Goal: Transaction & Acquisition: Purchase product/service

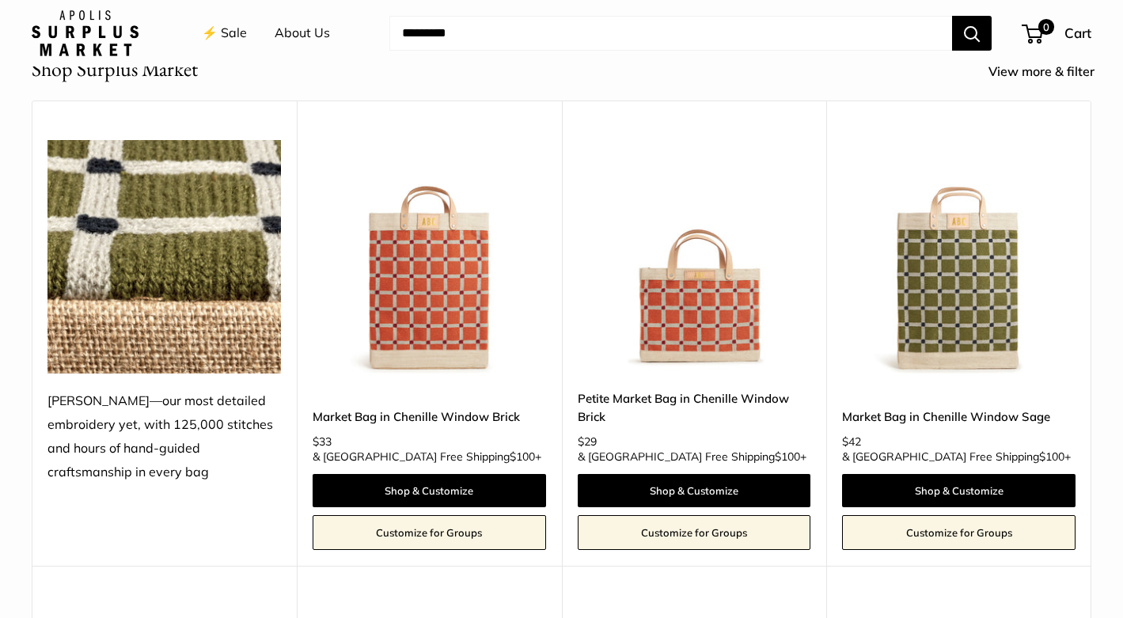
scroll to position [681, 0]
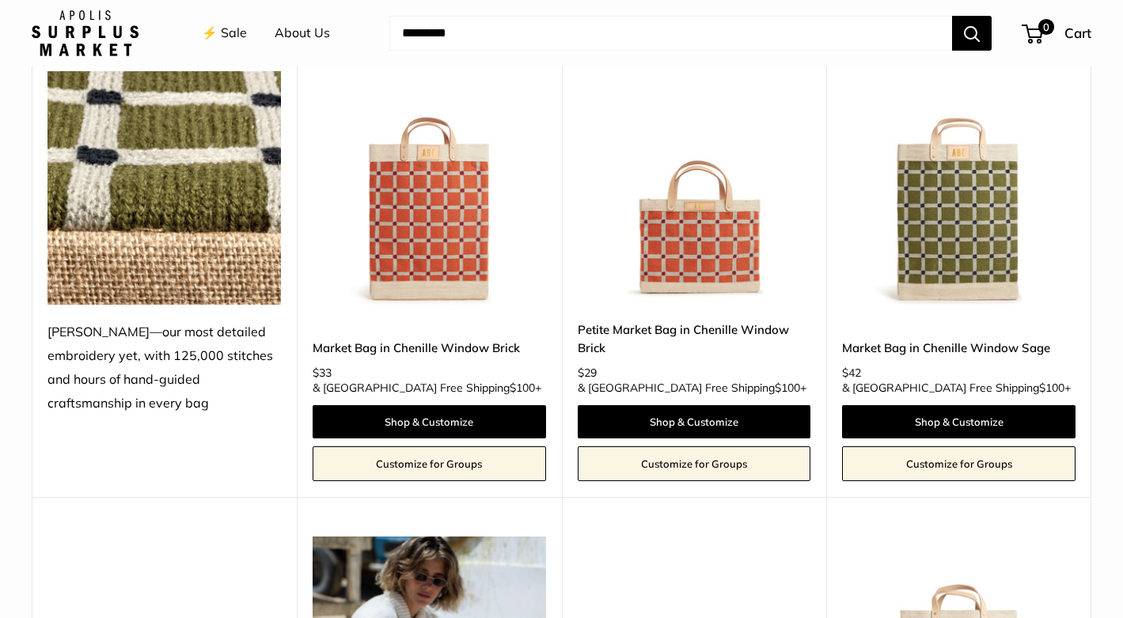
click at [0, 0] on img at bounding box center [0, 0] width 0 height 0
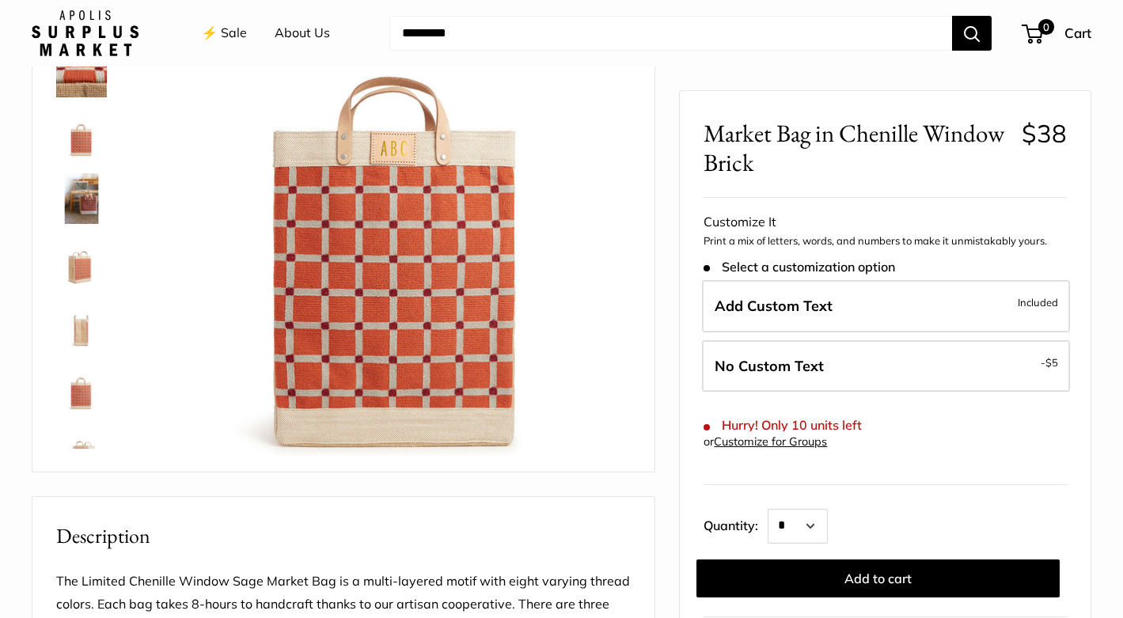
scroll to position [10, 0]
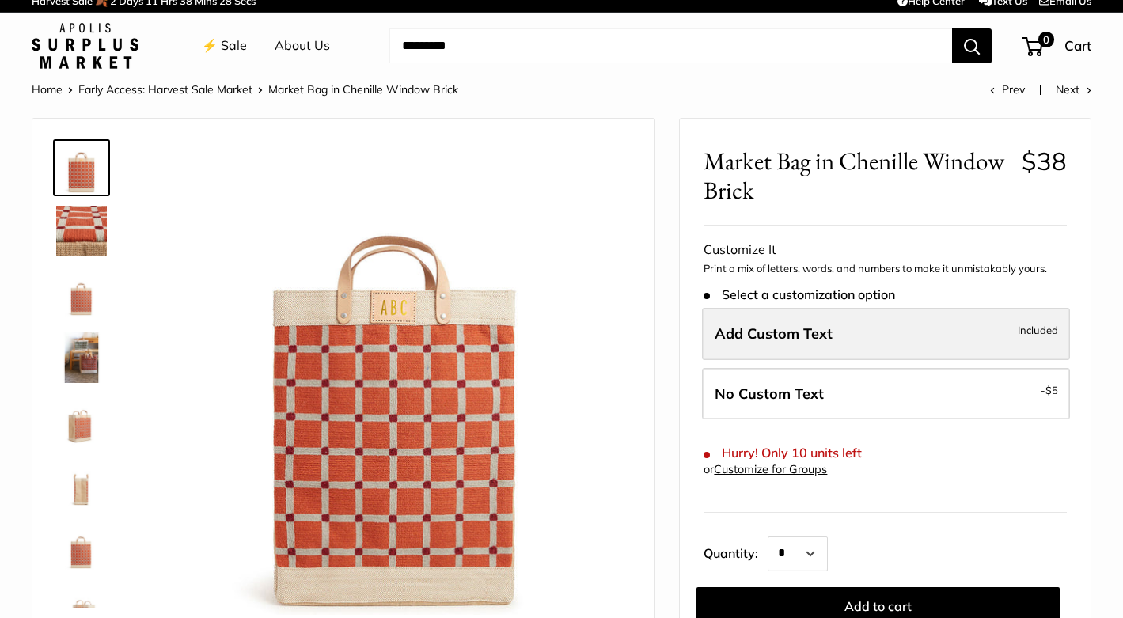
click at [769, 345] on label "Add Custom Text Included" at bounding box center [886, 334] width 368 height 52
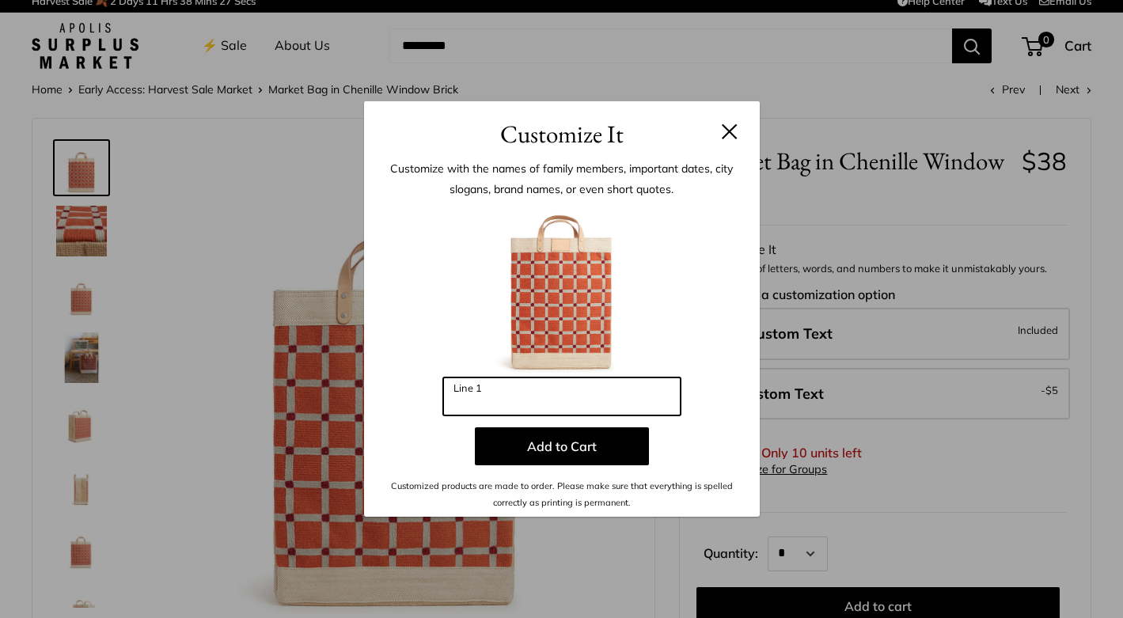
click at [524, 395] on input "Line 1" at bounding box center [561, 396] width 237 height 38
type input "**"
click at [731, 130] on button at bounding box center [730, 131] width 16 height 16
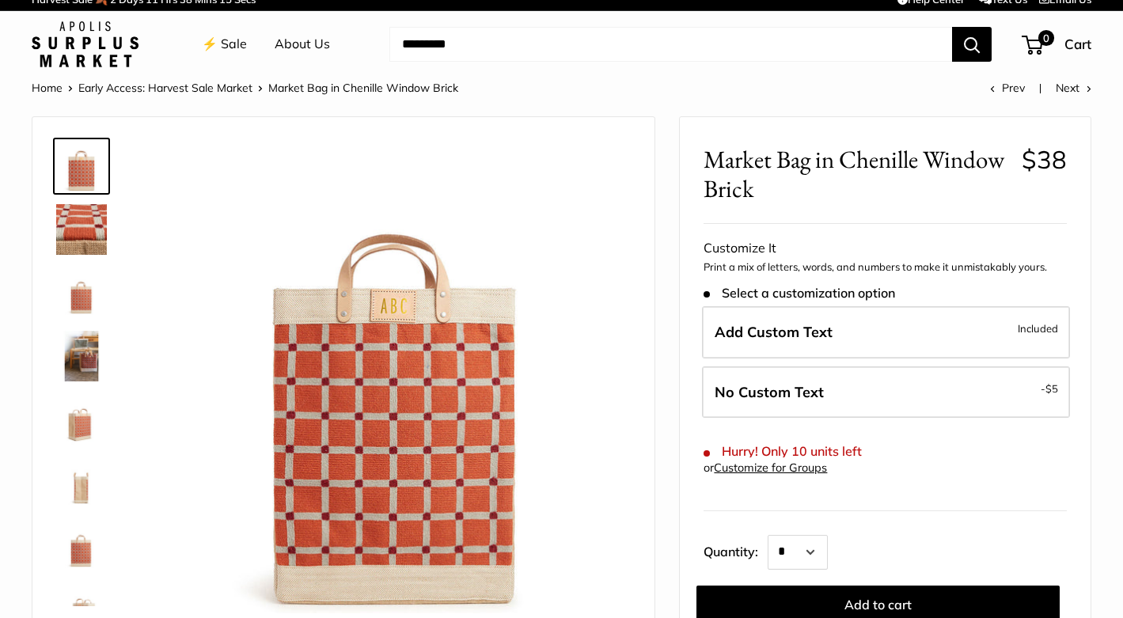
scroll to position [9, 0]
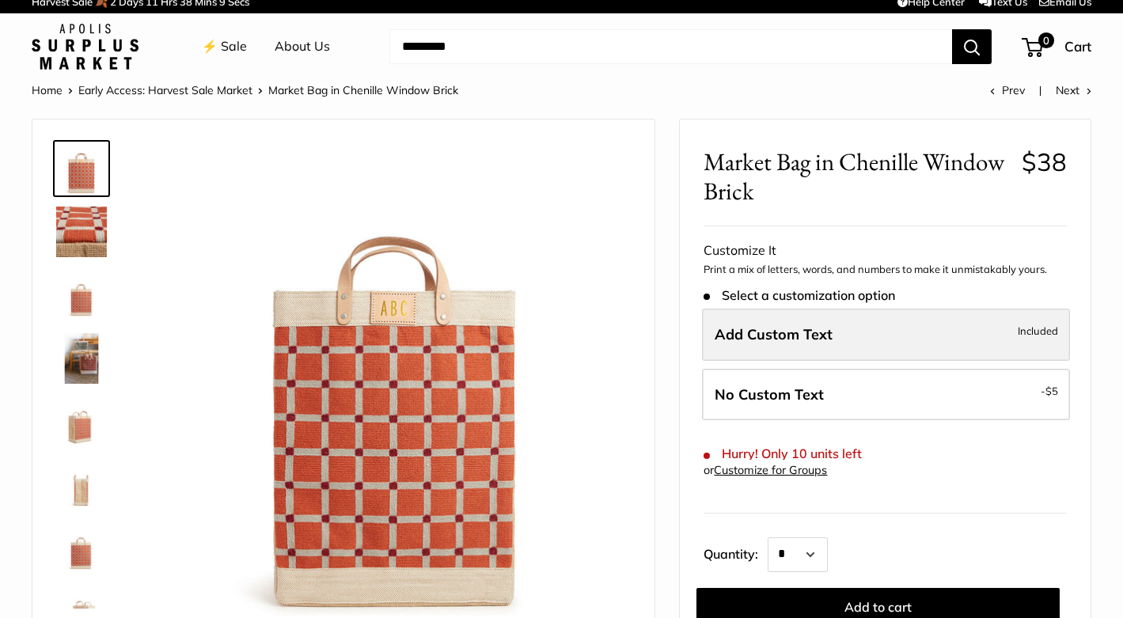
click at [794, 334] on span "Add Custom Text" at bounding box center [774, 334] width 118 height 18
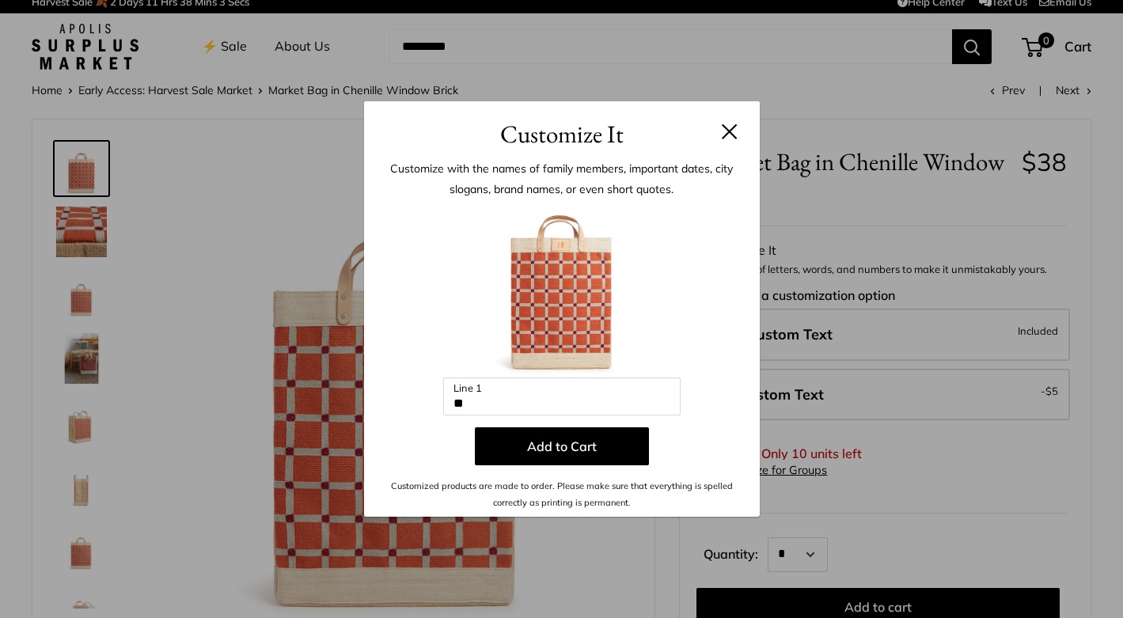
click at [730, 130] on button at bounding box center [730, 131] width 16 height 16
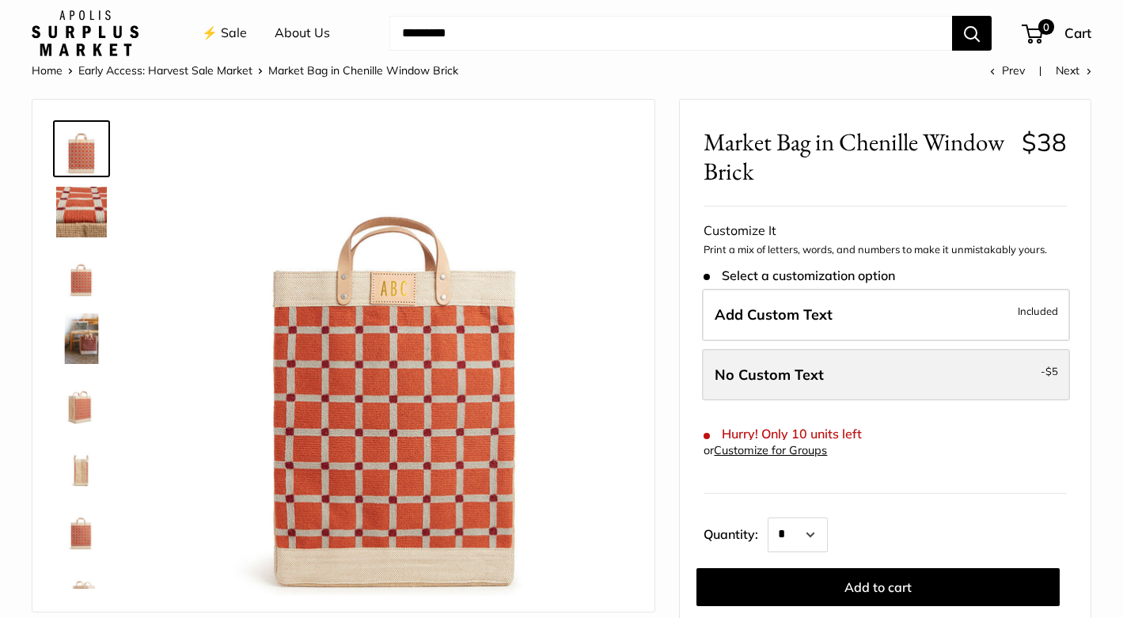
scroll to position [0, 0]
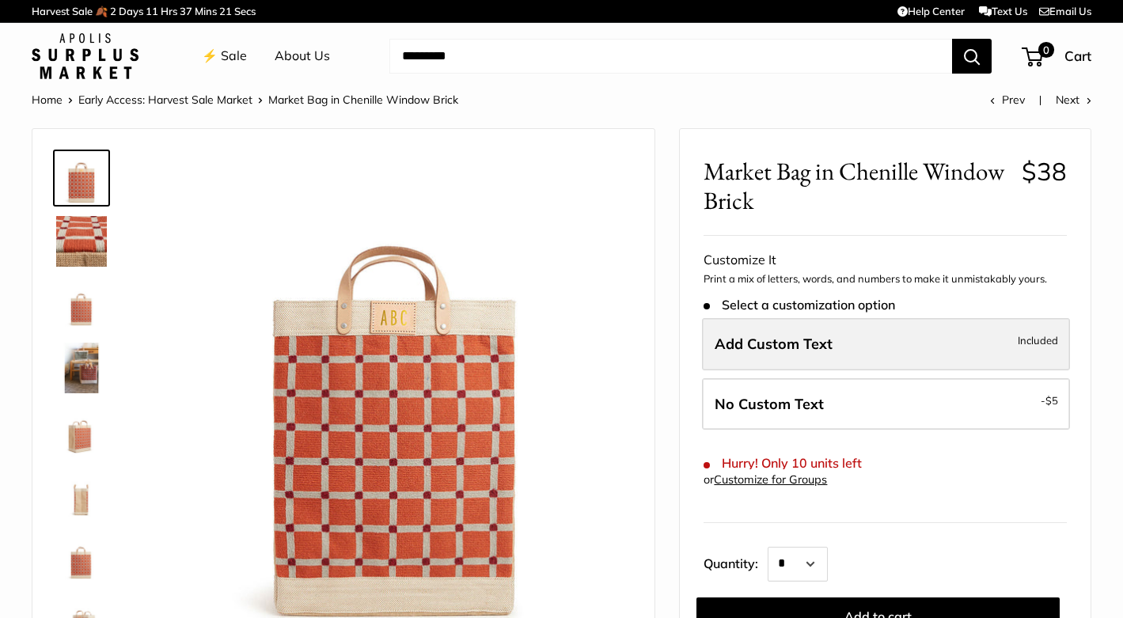
click at [811, 342] on span "Add Custom Text" at bounding box center [774, 344] width 118 height 18
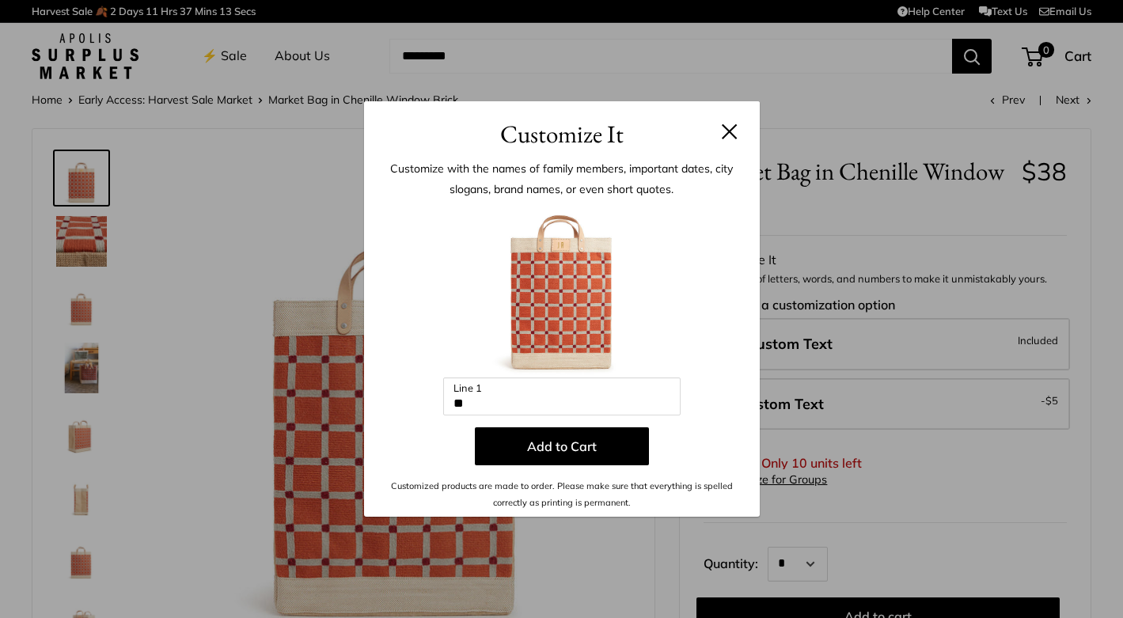
click at [733, 122] on h3 "Customize It" at bounding box center [562, 134] width 348 height 37
click at [727, 127] on button at bounding box center [730, 131] width 16 height 16
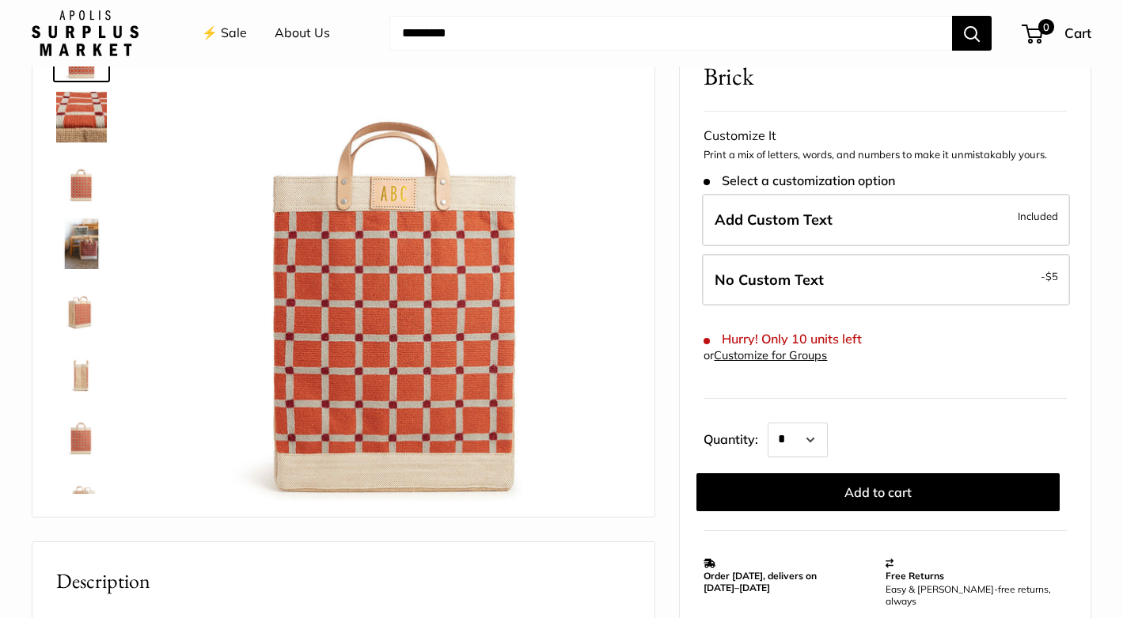
scroll to position [130, 0]
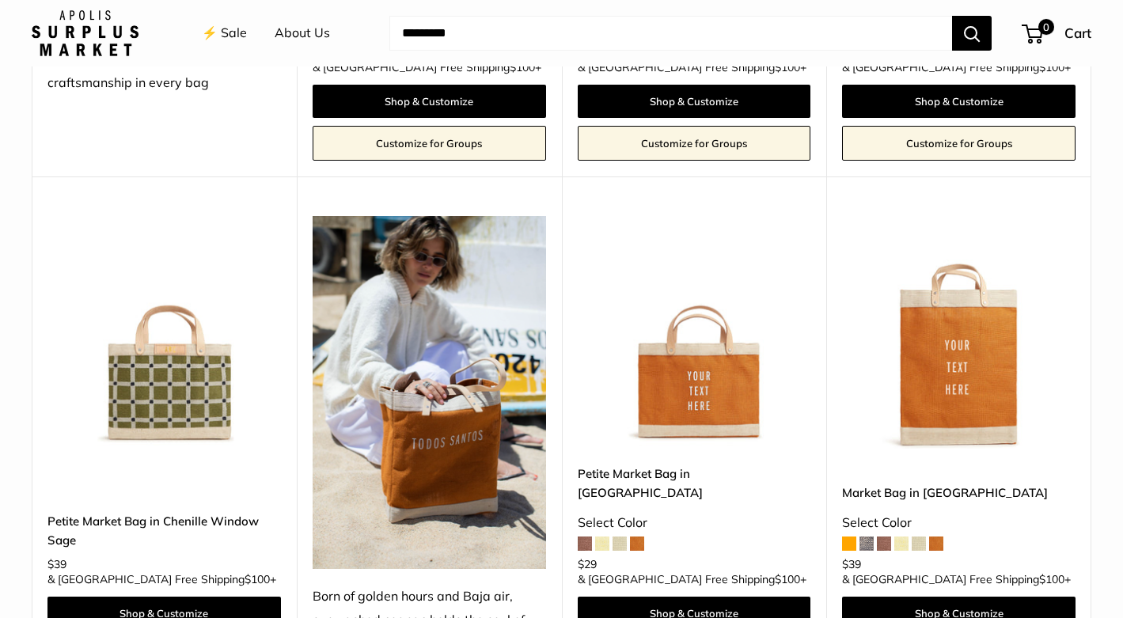
scroll to position [1023, 0]
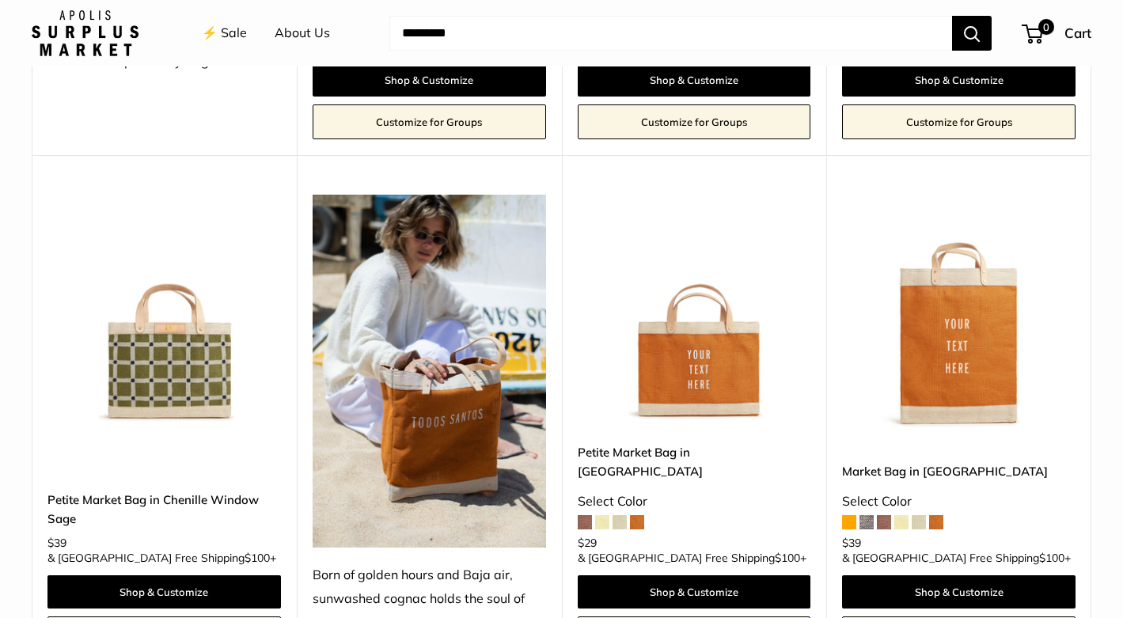
click at [0, 0] on img at bounding box center [0, 0] width 0 height 0
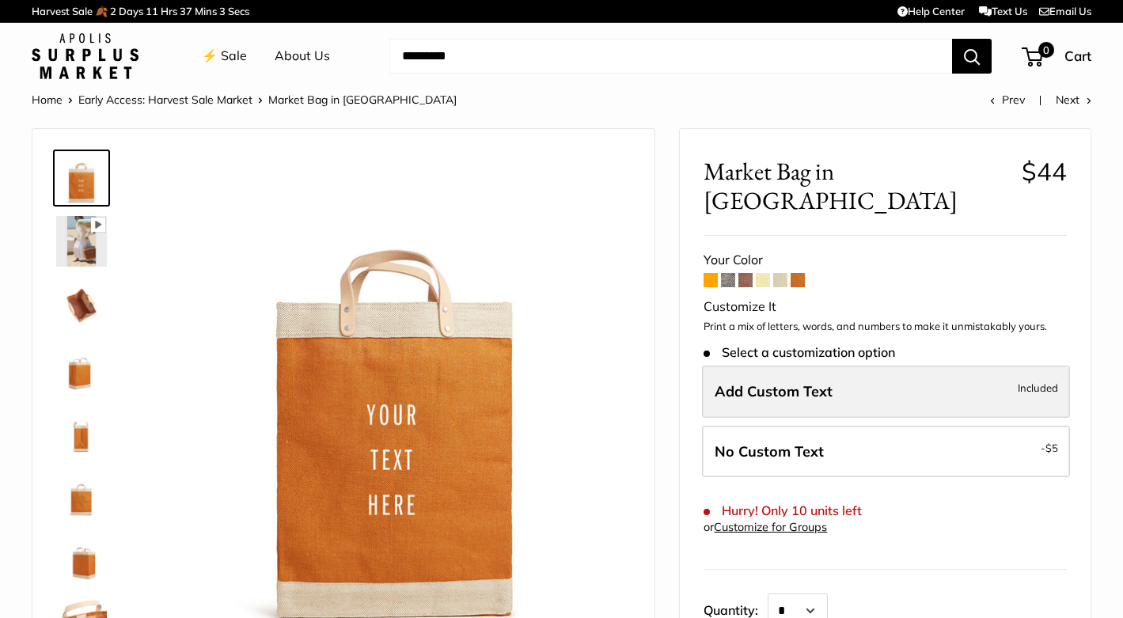
click at [791, 382] on span "Add Custom Text" at bounding box center [774, 391] width 118 height 18
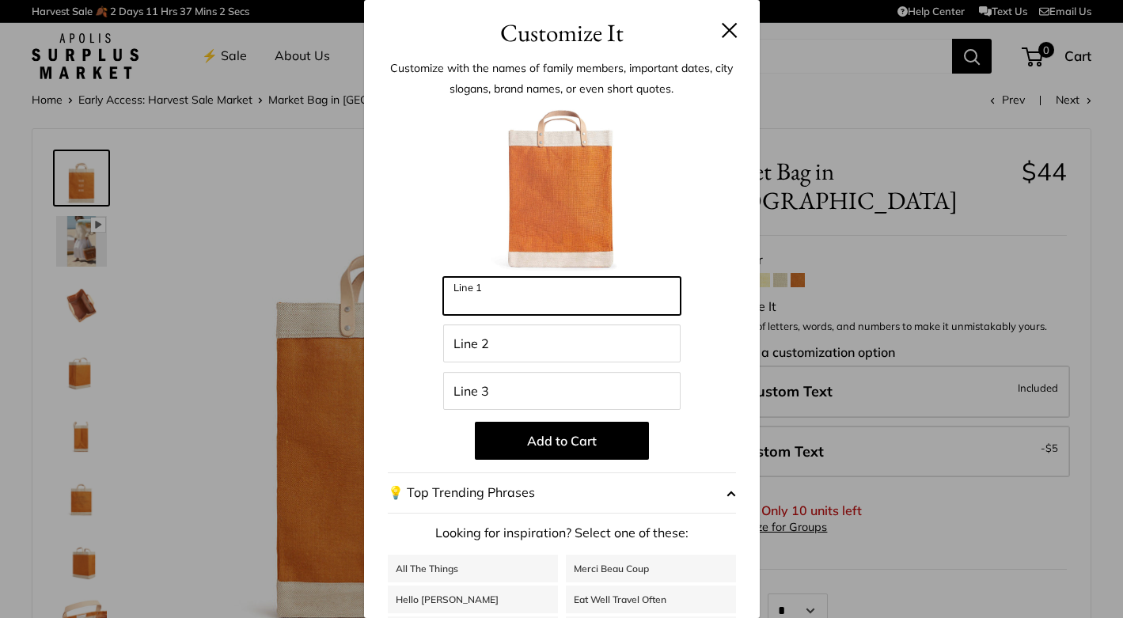
click at [525, 298] on input "Line 1" at bounding box center [561, 296] width 237 height 38
type input "**"
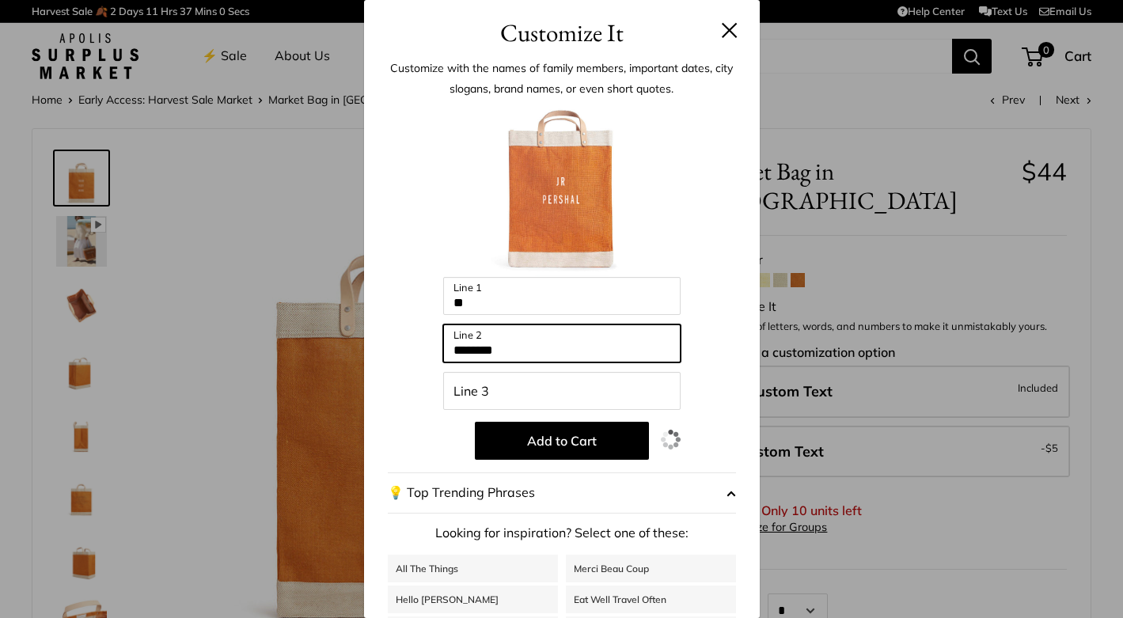
type input "********"
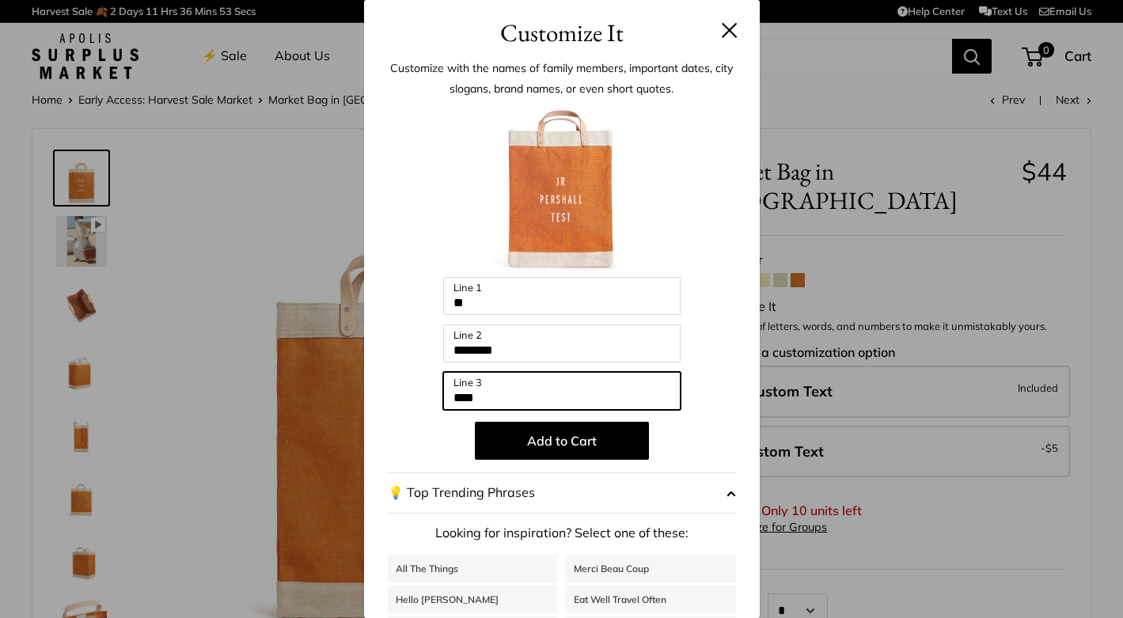
type input "****"
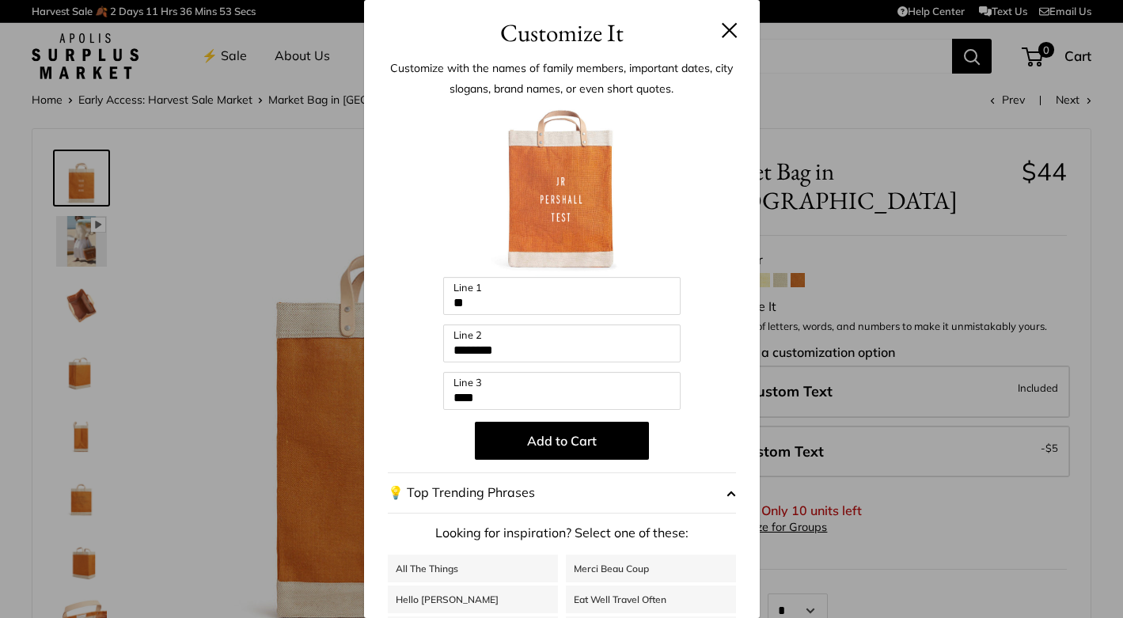
click at [728, 32] on button at bounding box center [730, 30] width 16 height 16
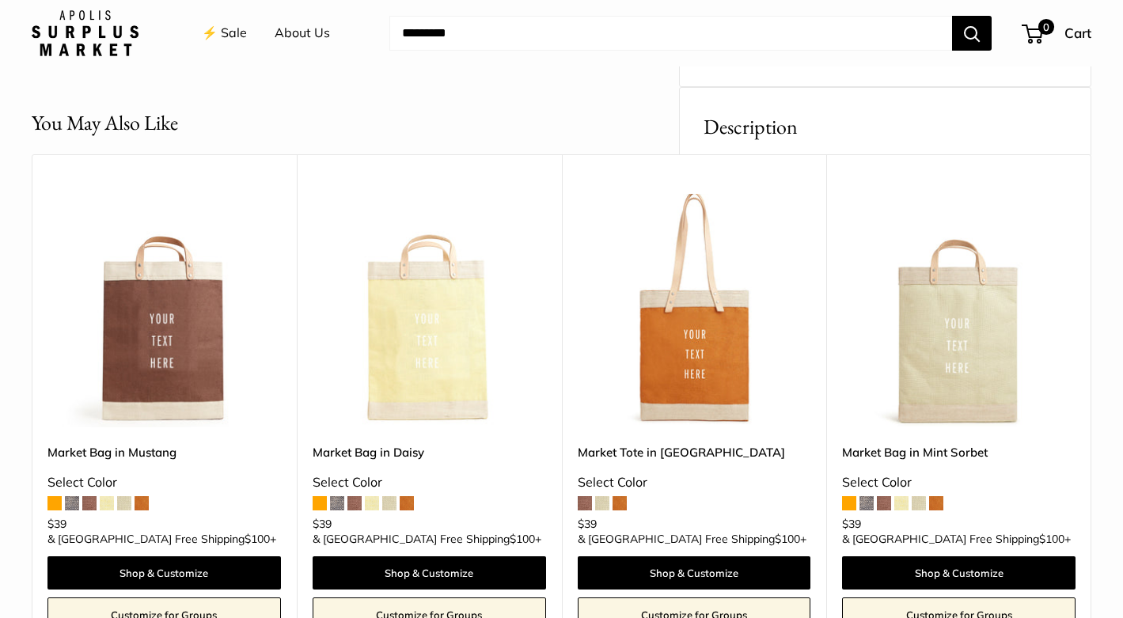
scroll to position [738, 0]
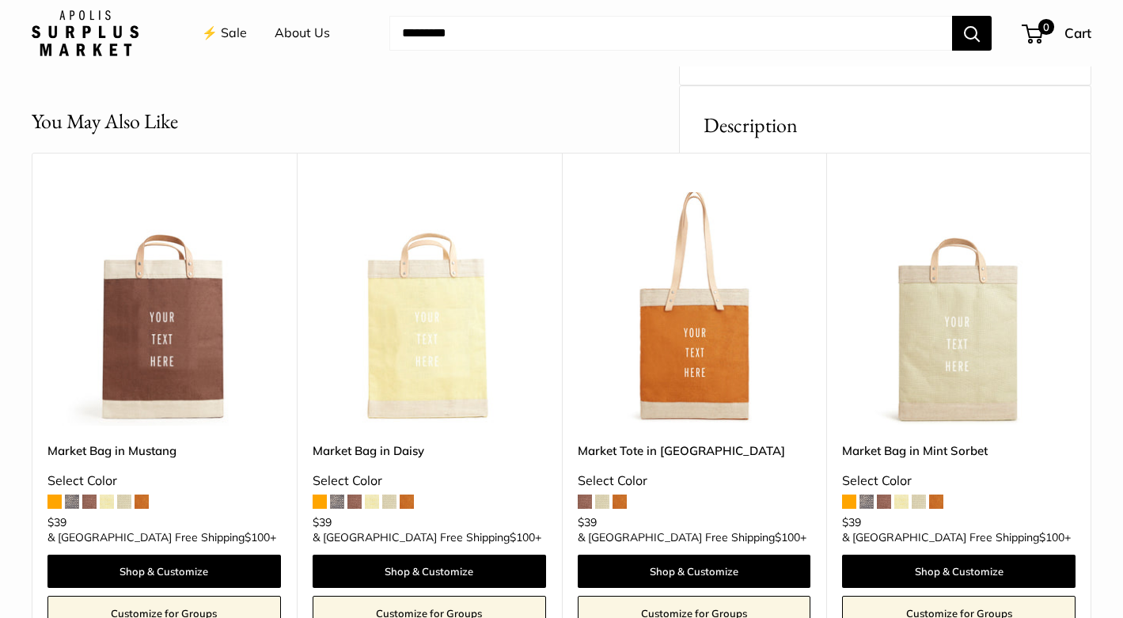
click at [635, 112] on header "You May Also Like" at bounding box center [561, 121] width 1059 height 31
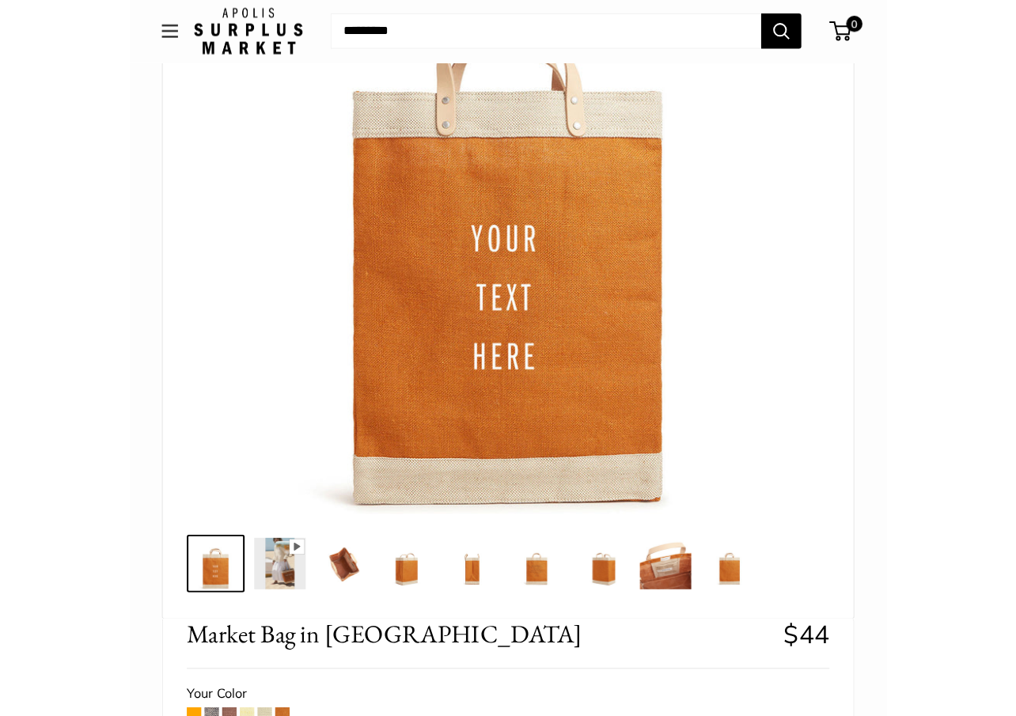
scroll to position [0, 0]
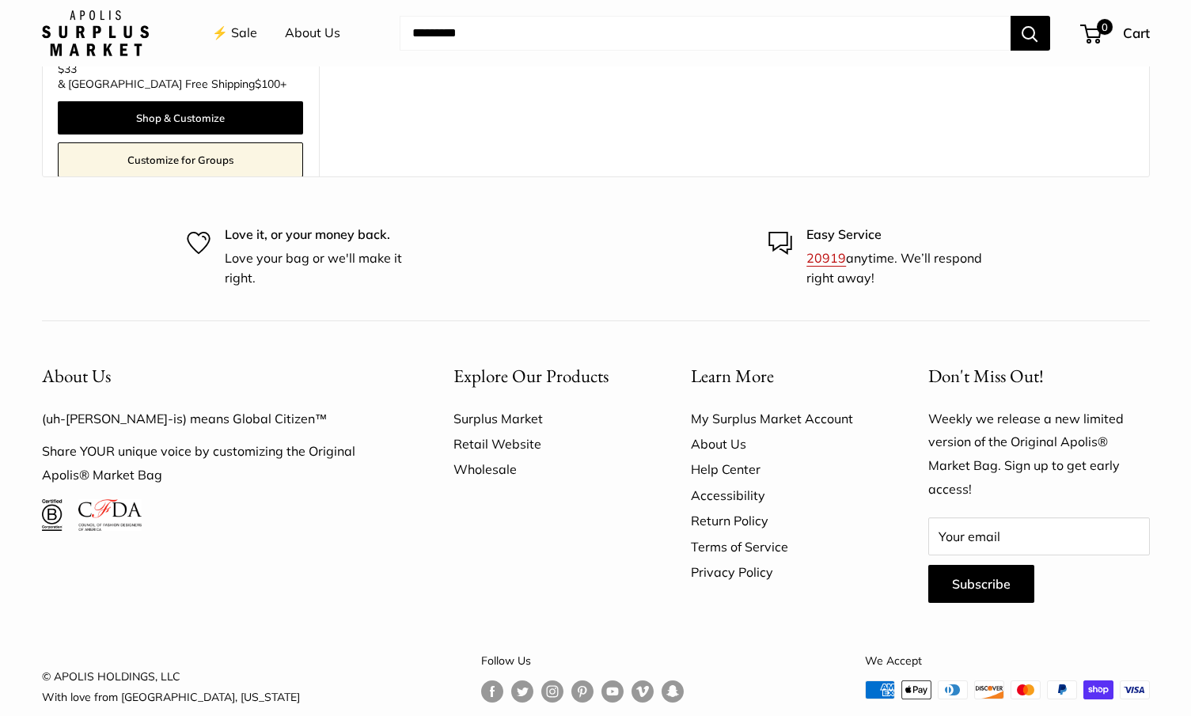
scroll to position [1784, 0]
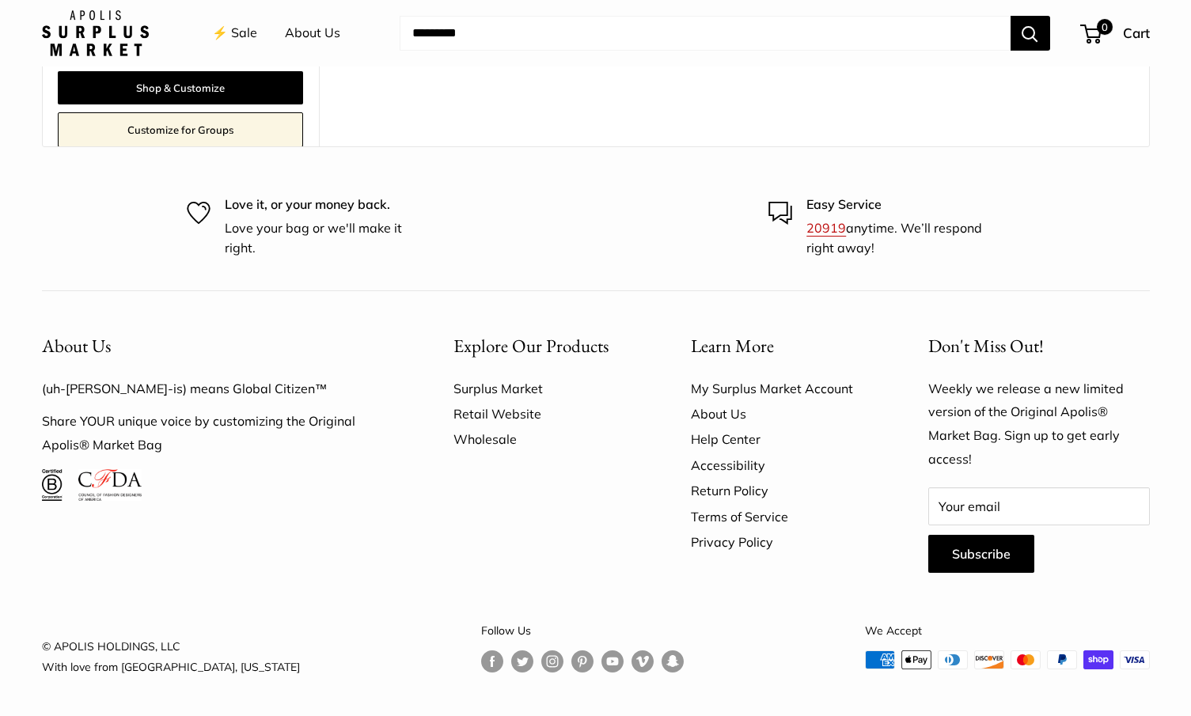
click at [1015, 229] on div "Love it, or your money back. Love your bag or we'll make it right. Easy Service…" at bounding box center [595, 227] width 1163 height 64
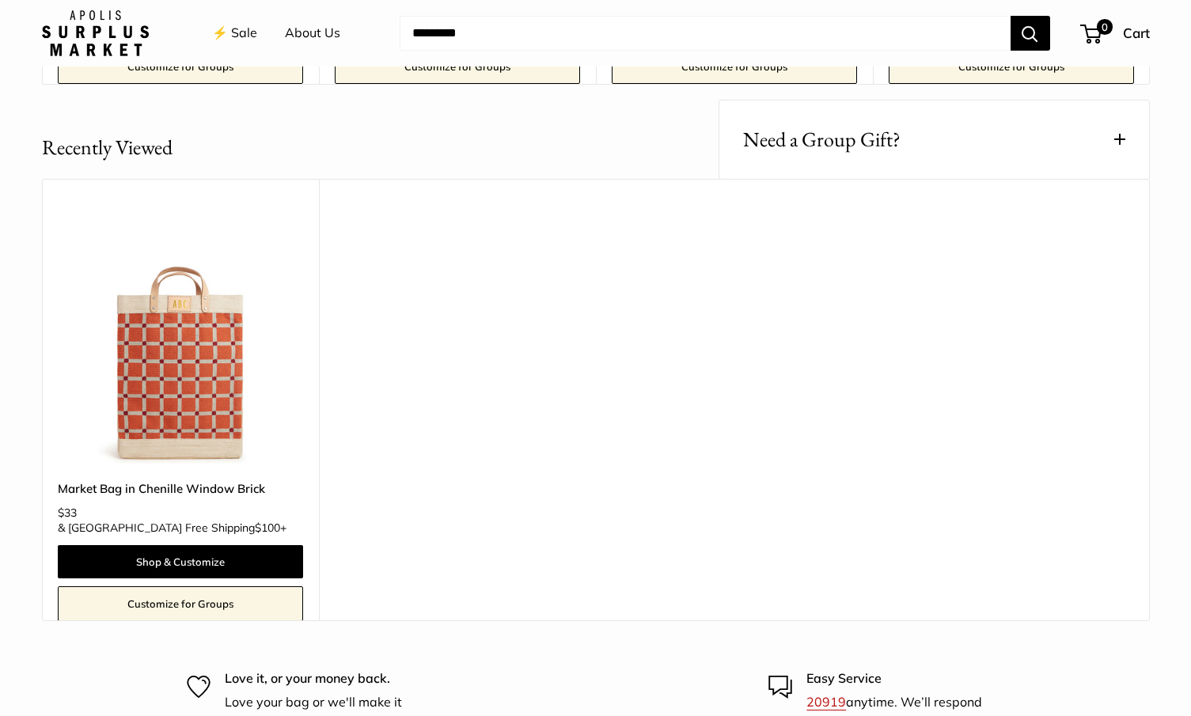
scroll to position [1298, 0]
